Goal: Browse casually: Explore the website without a specific task or goal

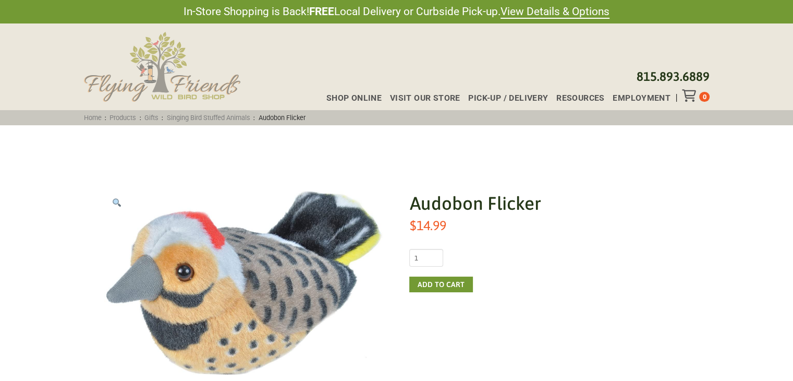
click at [195, 86] on img at bounding box center [162, 67] width 156 height 70
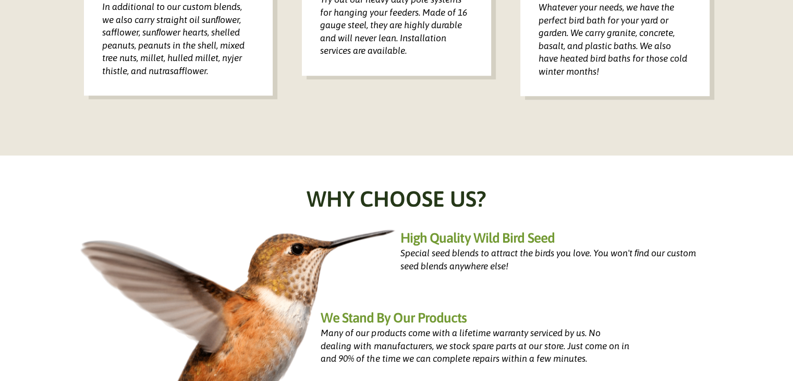
scroll to position [982, 0]
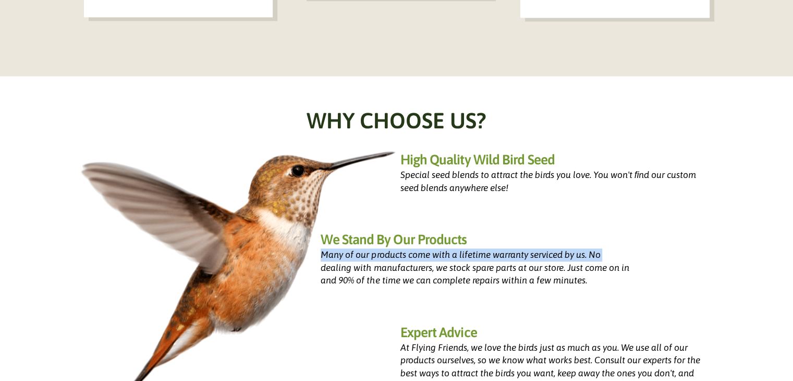
drag, startPoint x: 792, startPoint y: 185, endPoint x: 788, endPoint y: 221, distance: 36.7
click at [788, 221] on div "Why Choose Us? High Quality Wild Bird Seed Special seed blends to attract the b…" at bounding box center [396, 292] width 793 height 433
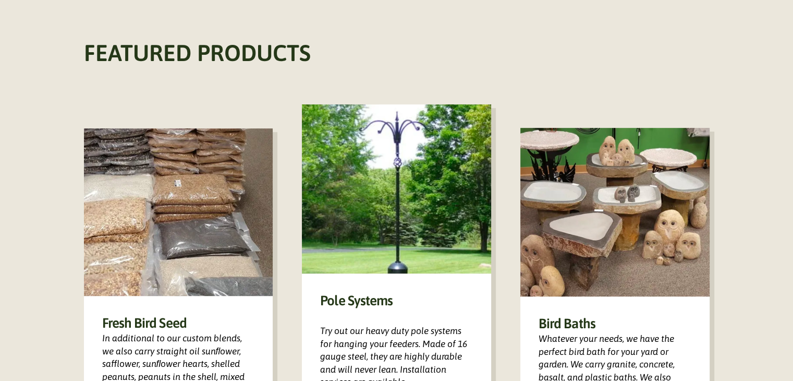
scroll to position [576, 0]
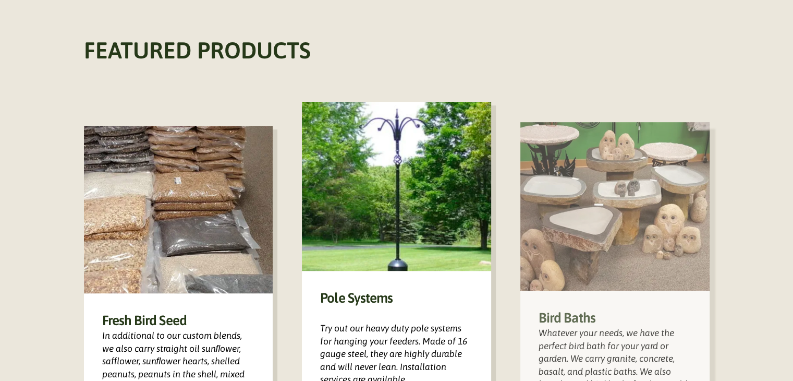
click at [612, 305] on div "Bird Baths Whatever your needs, we have the perfect bird bath for your yard or …" at bounding box center [614, 355] width 189 height 131
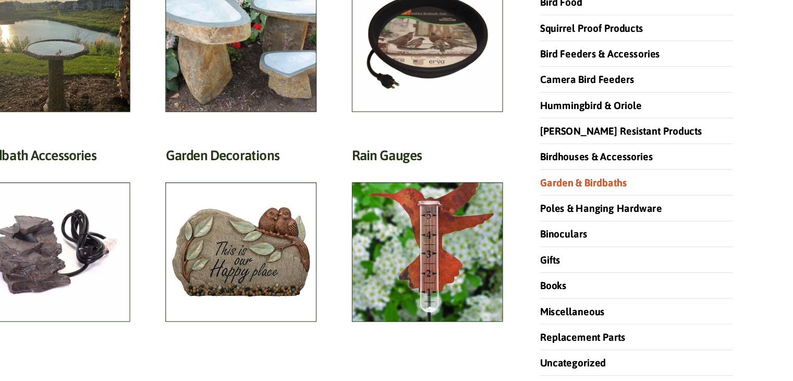
scroll to position [163, 0]
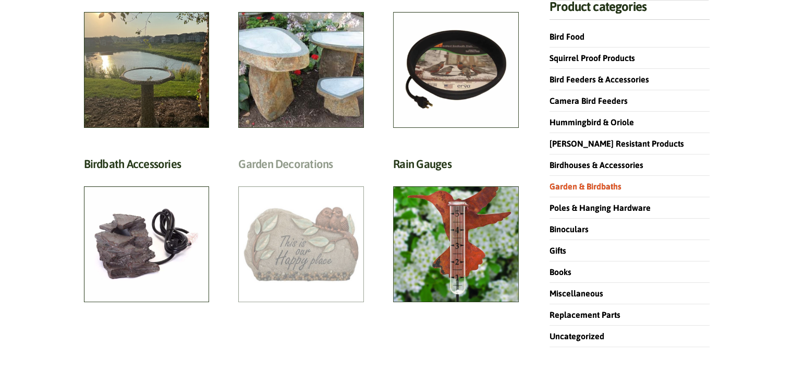
click at [357, 176] on h2 "Garden Decorations (7)" at bounding box center [301, 166] width 126 height 19
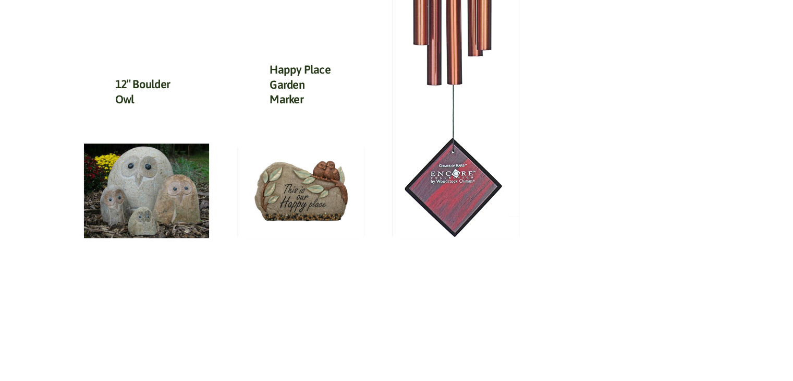
scroll to position [783, 0]
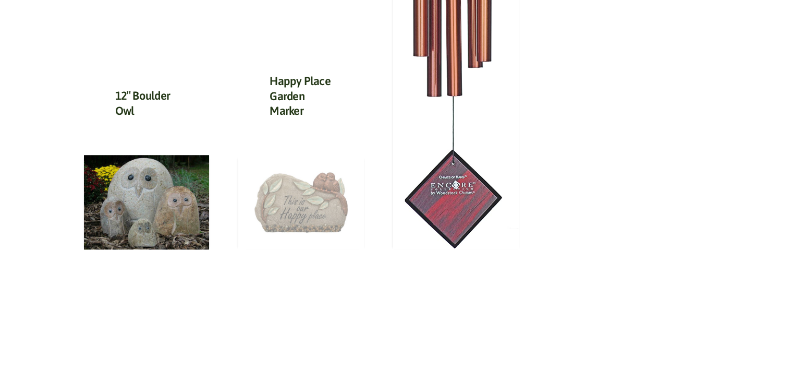
click at [319, 208] on img at bounding box center [301, 202] width 126 height 94
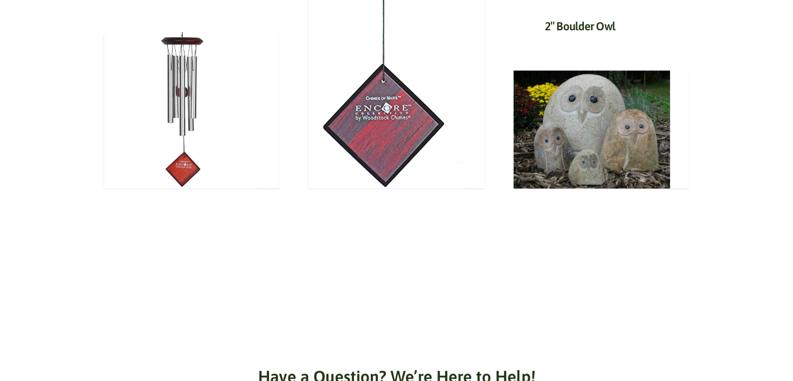
scroll to position [934, 0]
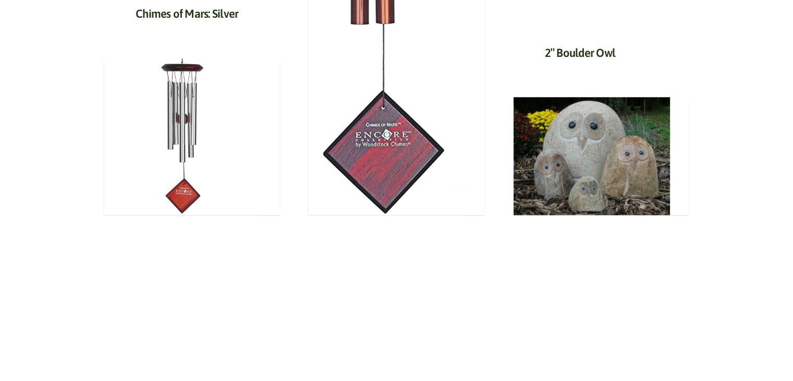
click at [567, 62] on h3 "2″ Boulder Owl" at bounding box center [601, 55] width 113 height 21
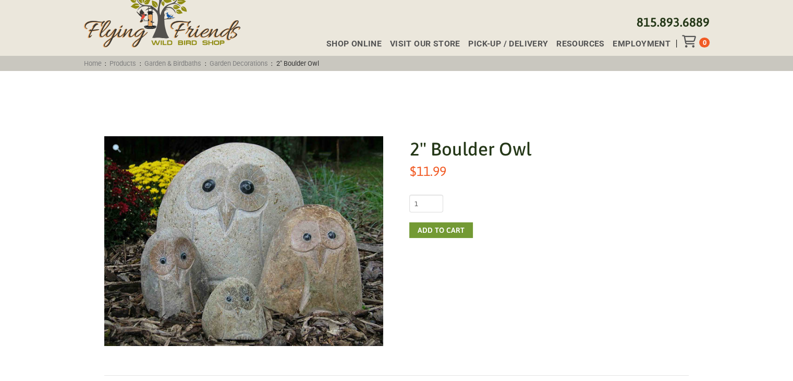
scroll to position [38, 0]
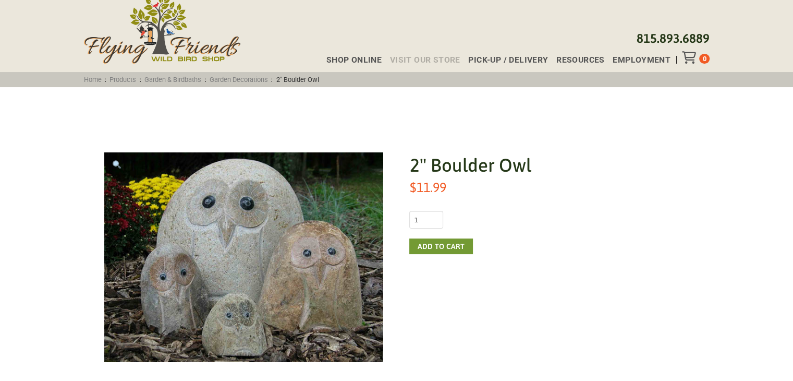
click at [436, 60] on span "Visit Our Store" at bounding box center [425, 60] width 70 height 8
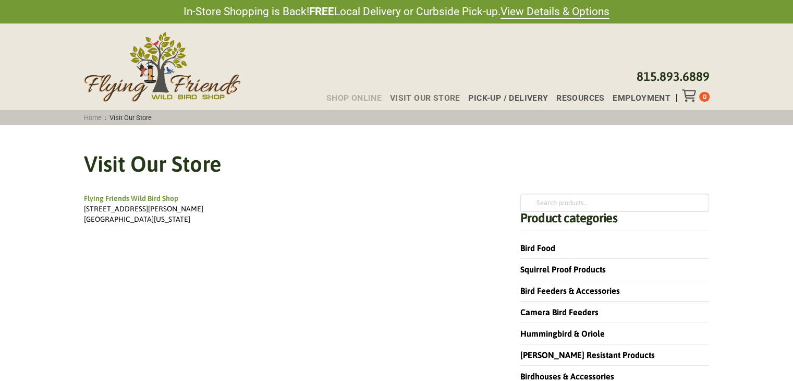
click at [355, 94] on span "Shop Online" at bounding box center [353, 98] width 55 height 8
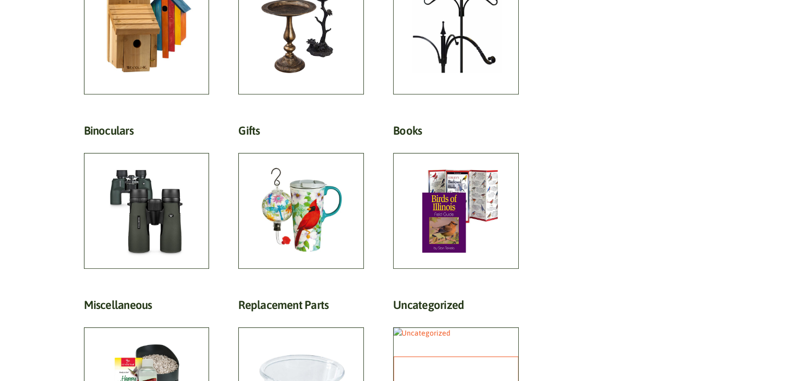
scroll to position [591, 0]
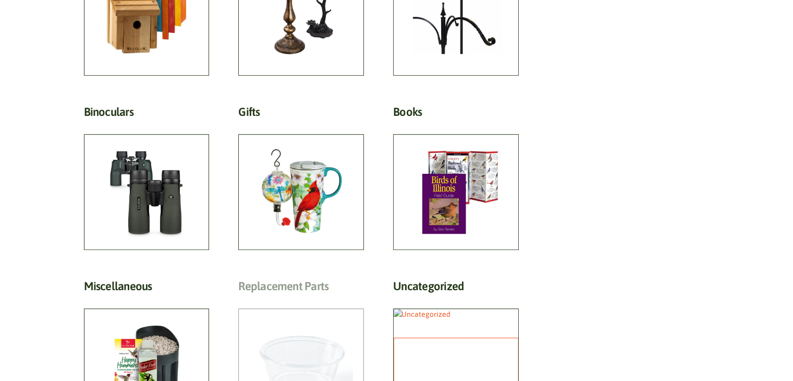
click at [306, 279] on h2 "Replacement Parts (18)" at bounding box center [301, 288] width 126 height 19
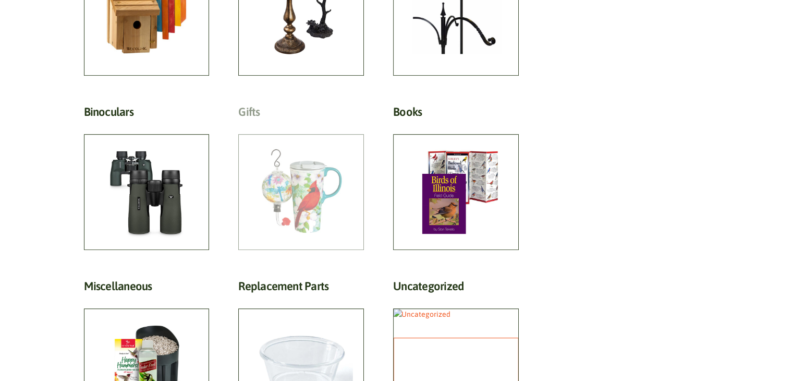
click at [308, 124] on h2 "Gifts (81)" at bounding box center [301, 114] width 126 height 19
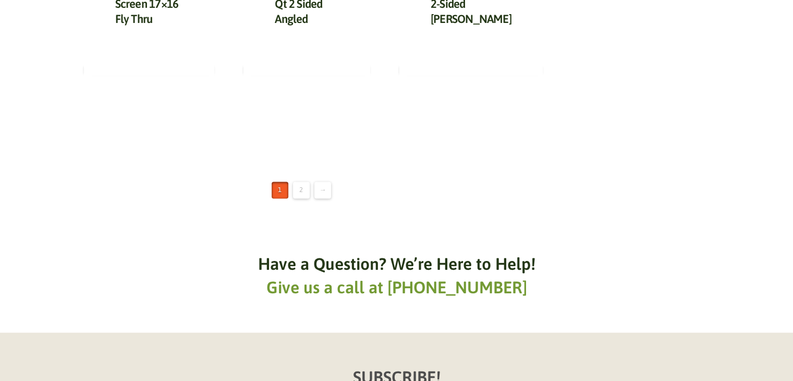
scroll to position [1468, 0]
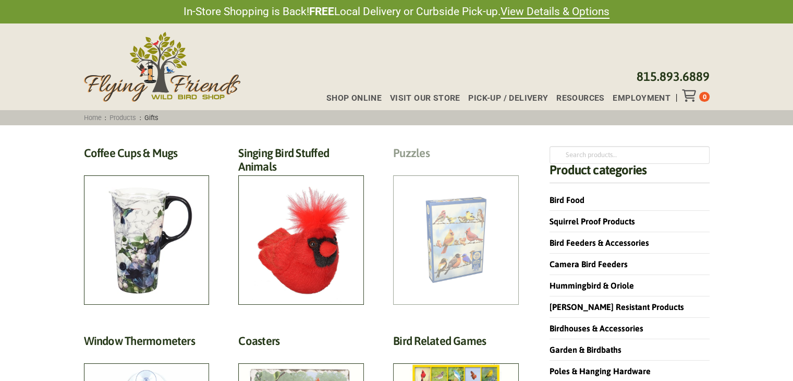
click at [482, 165] on h2 "Puzzles (8)" at bounding box center [456, 155] width 126 height 19
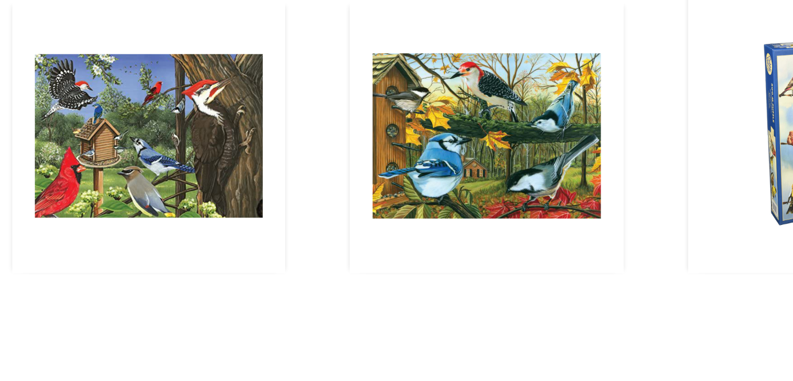
scroll to position [130, 0]
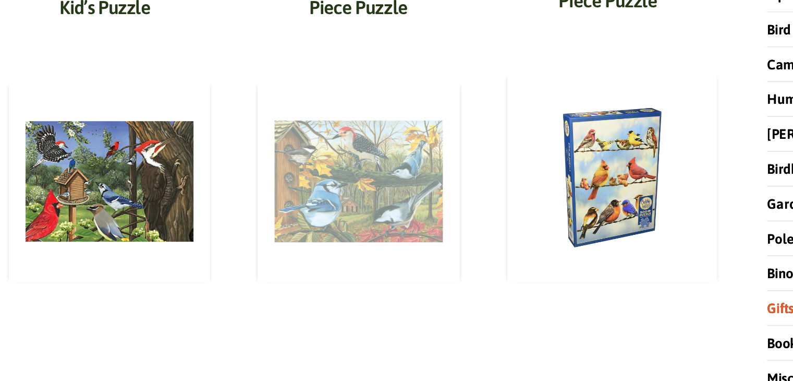
click at [265, 253] on img at bounding box center [299, 205] width 124 height 124
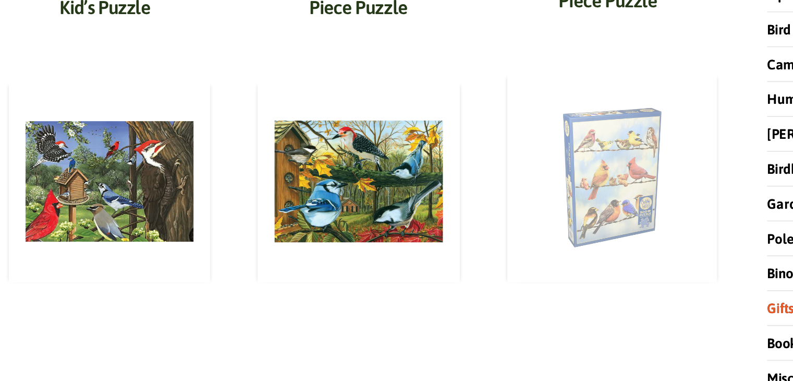
click at [433, 207] on img at bounding box center [454, 203] width 129 height 129
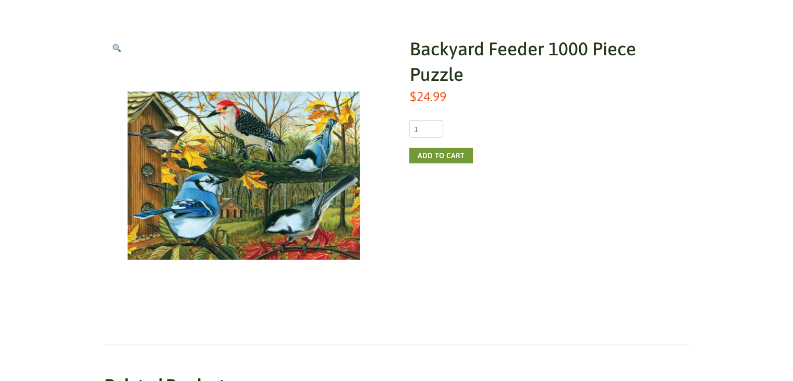
scroll to position [158, 0]
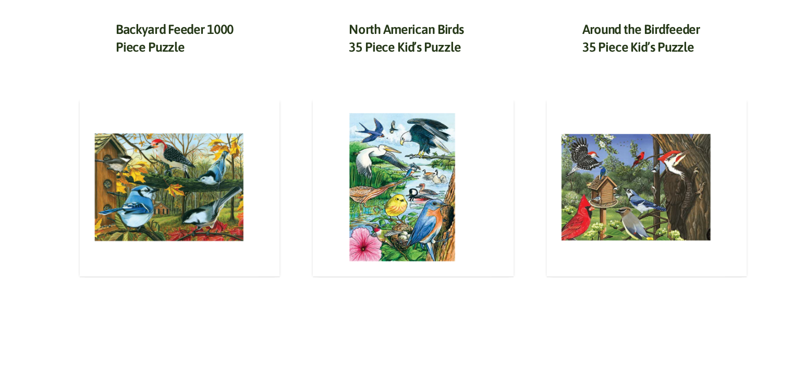
scroll to position [534, 0]
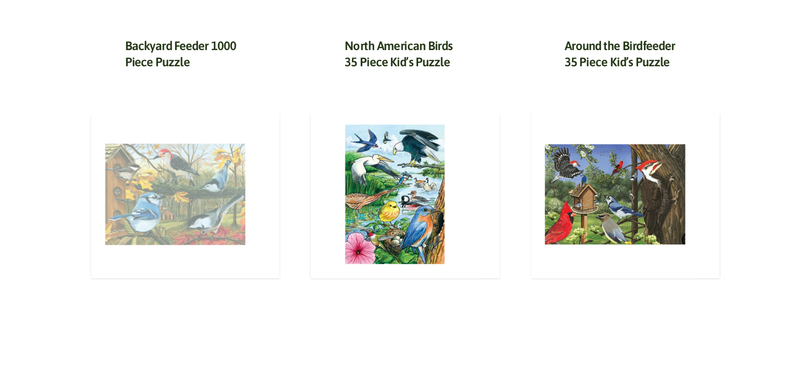
click at [206, 217] on img at bounding box center [182, 202] width 156 height 156
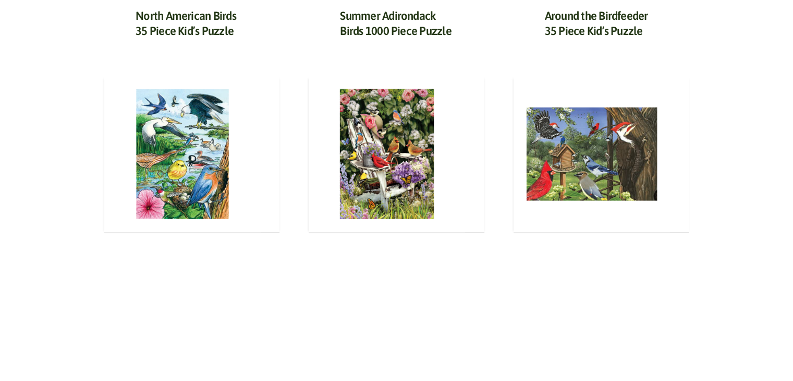
scroll to position [583, 0]
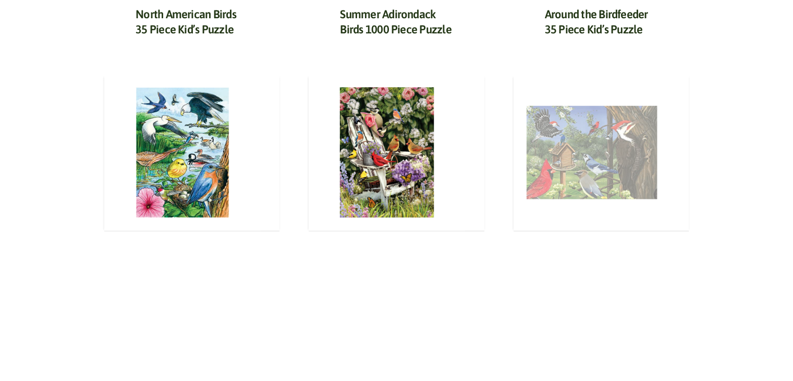
click at [561, 210] on img at bounding box center [592, 152] width 156 height 156
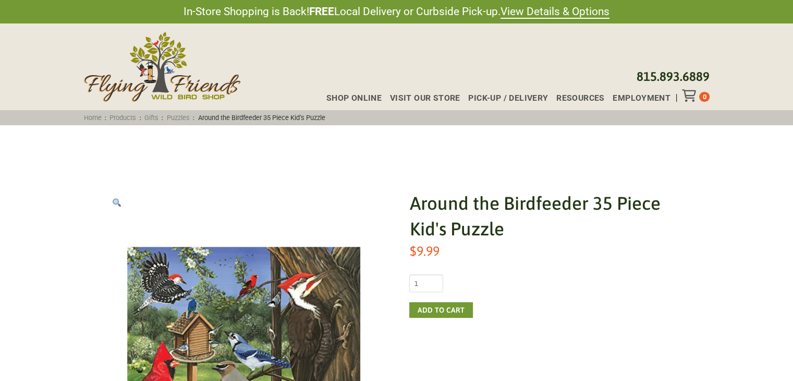
click at [414, 93] on div "Shop Online Visit Our Store Pick-up / Delivery Resources Employment 0" at bounding box center [514, 95] width 392 height 13
click at [357, 87] on div "Shop Online Visit Our Store Pick-up / Delivery Resources Employment 0" at bounding box center [513, 96] width 399 height 20
click at [357, 94] on span "Shop Online" at bounding box center [353, 98] width 55 height 8
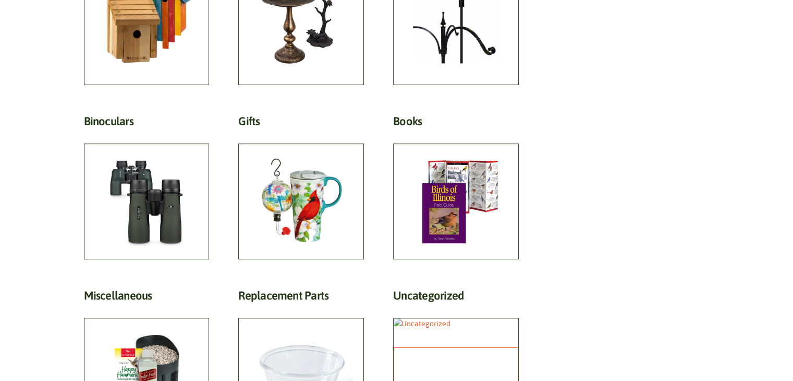
scroll to position [586, 0]
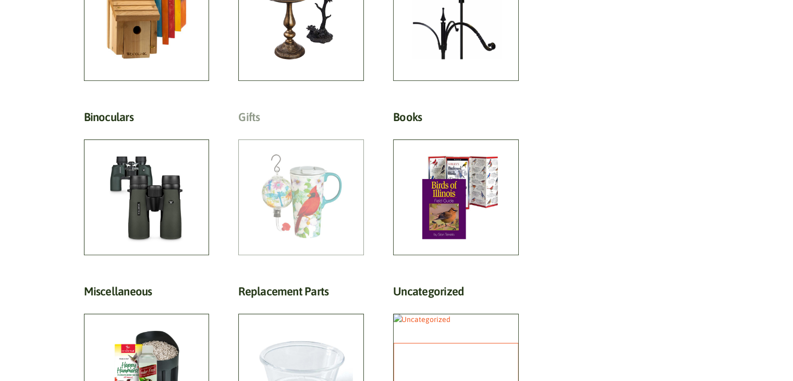
click at [276, 129] on h2 "Gifts (81)" at bounding box center [301, 119] width 126 height 19
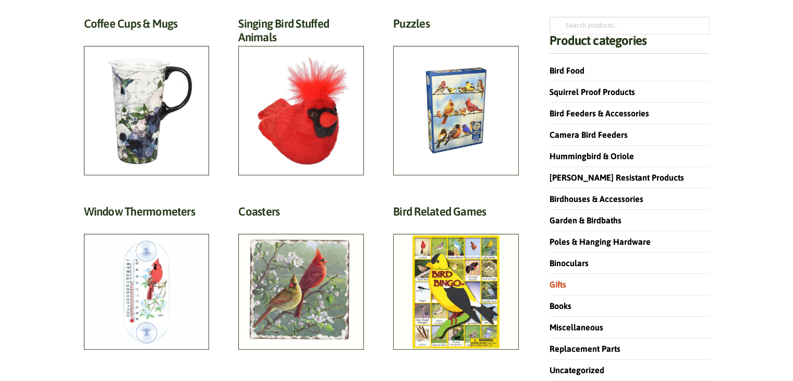
scroll to position [138, 0]
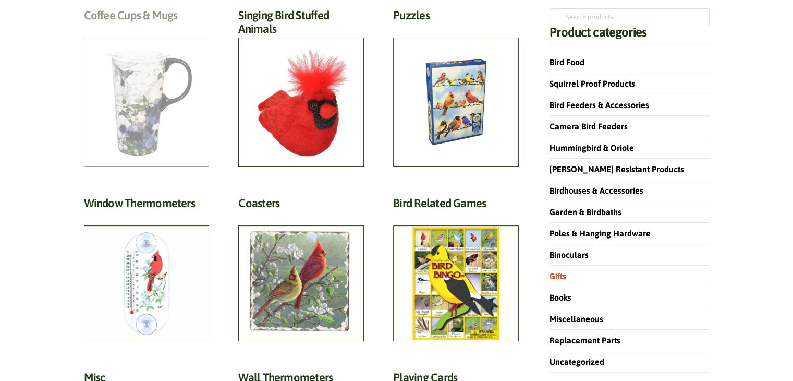
click at [136, 28] on h2 "Coffee Cups & Mugs (23)" at bounding box center [147, 17] width 126 height 19
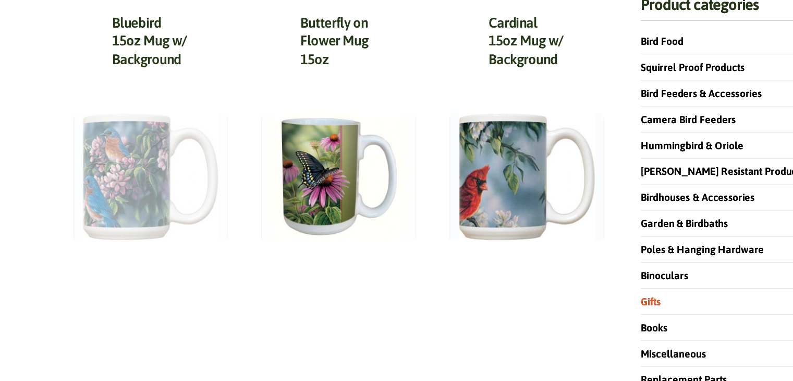
scroll to position [125, 0]
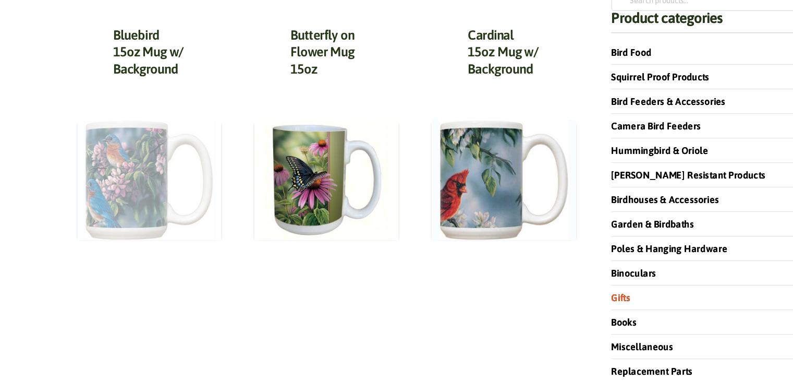
click at [124, 226] on img at bounding box center [147, 186] width 126 height 105
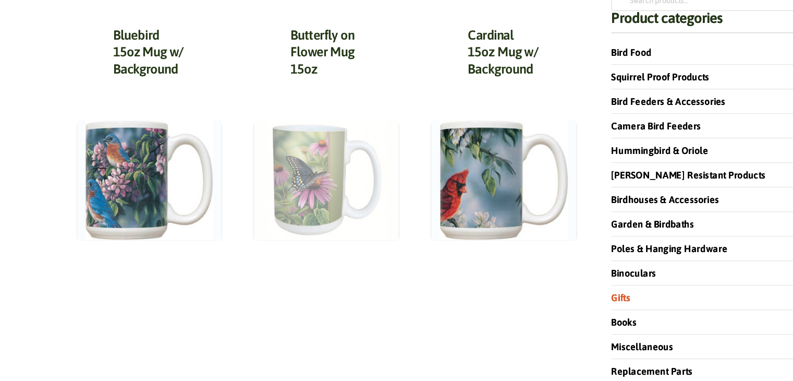
click at [271, 192] on img at bounding box center [301, 186] width 126 height 105
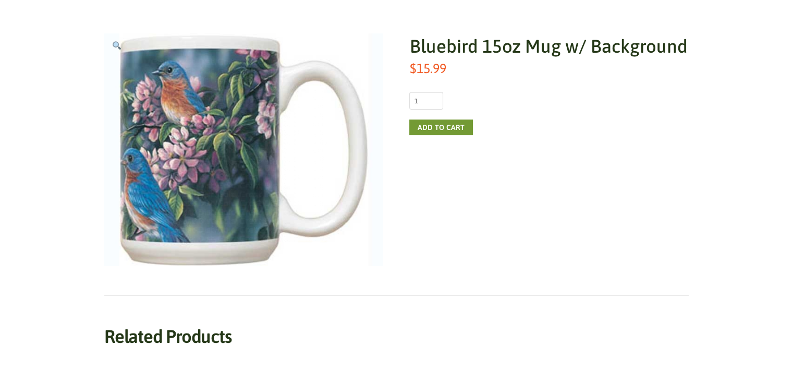
scroll to position [158, 0]
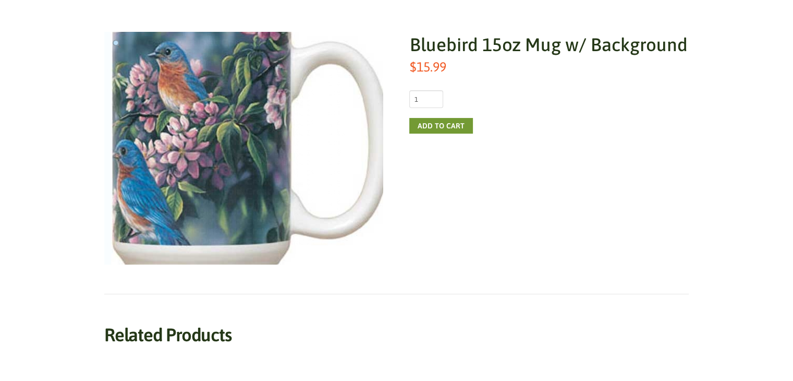
click at [186, 203] on img at bounding box center [250, 141] width 313 height 261
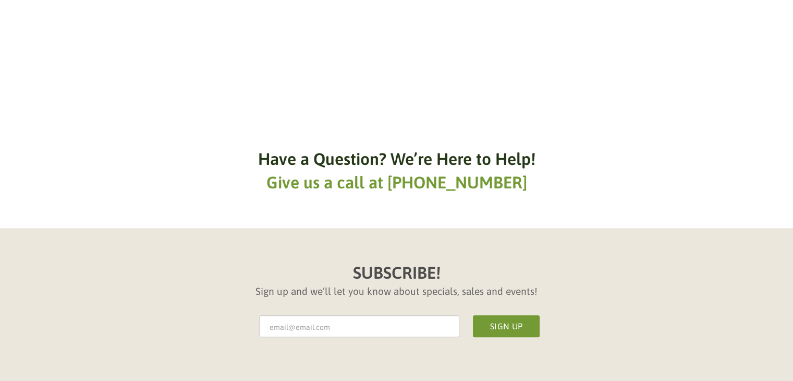
scroll to position [0, 0]
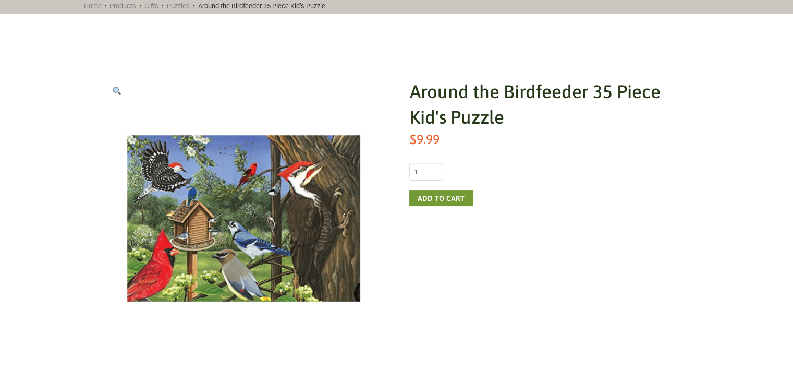
scroll to position [138, 0]
